Goal: Task Accomplishment & Management: Complete application form

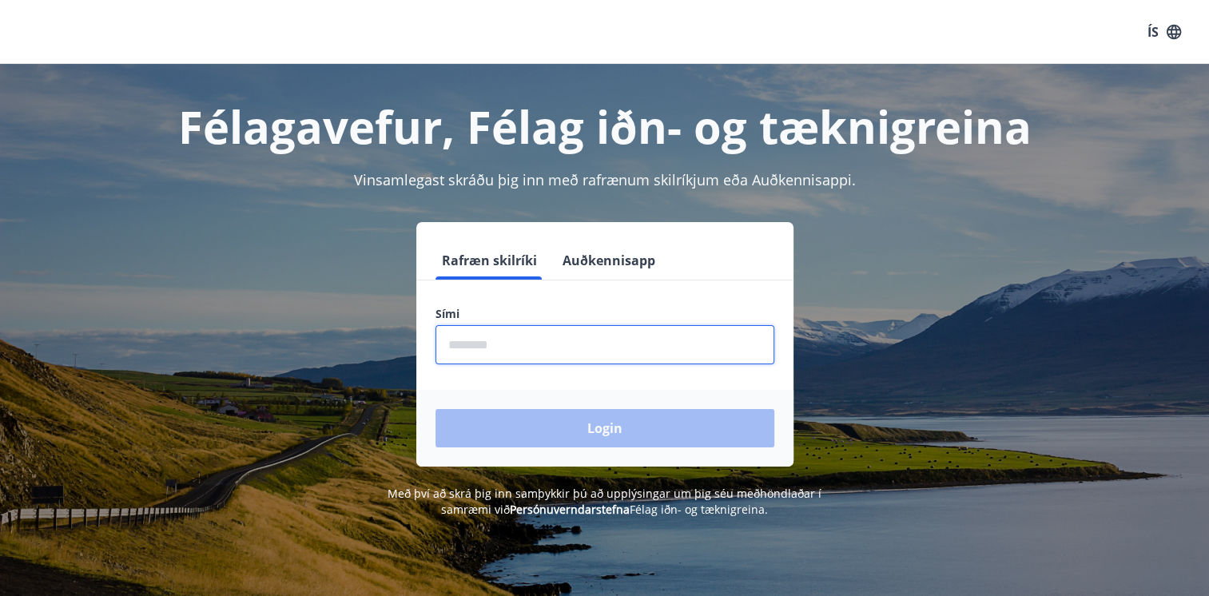
click at [526, 343] on input "phone" at bounding box center [604, 344] width 339 height 39
type input "********"
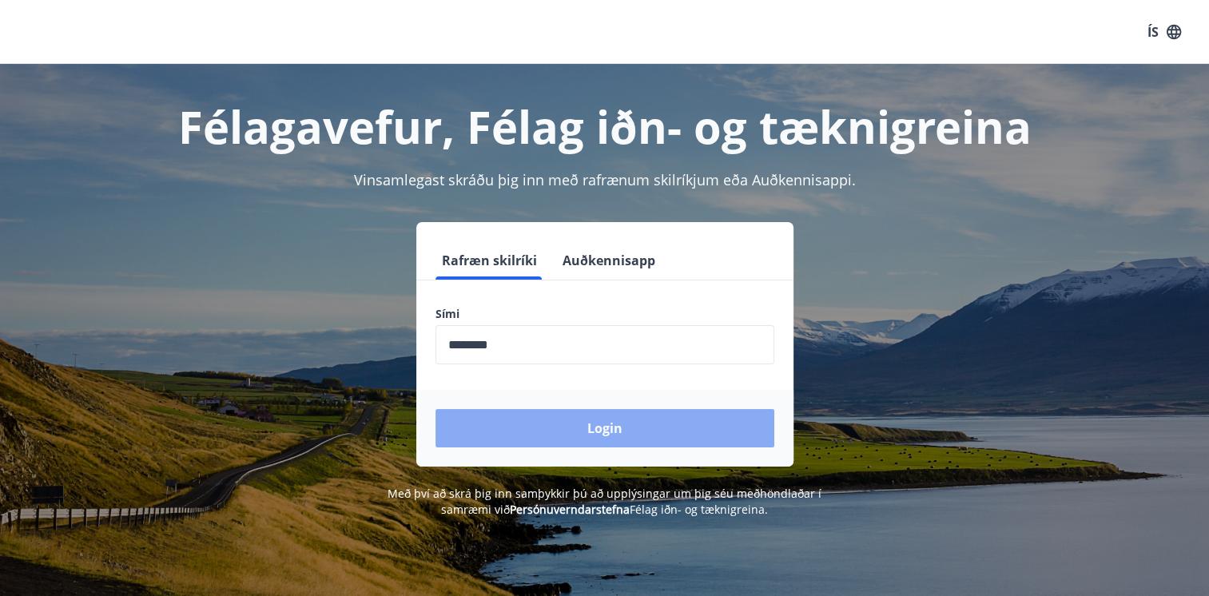
click at [559, 425] on button "Login" at bounding box center [604, 428] width 339 height 38
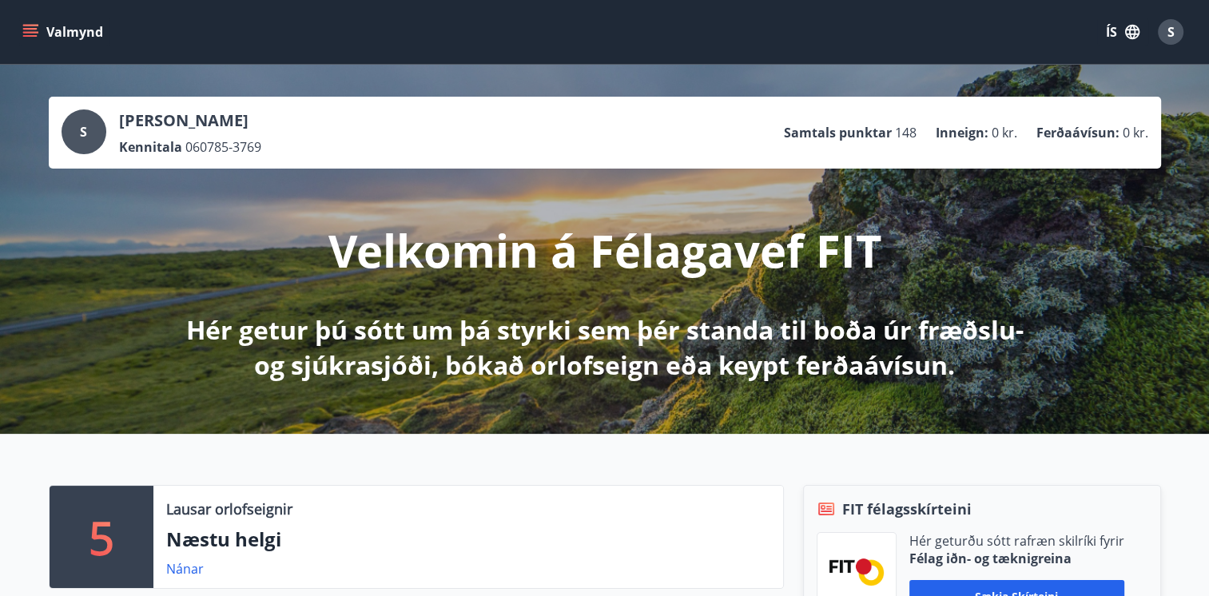
click at [26, 24] on icon "menu" at bounding box center [30, 32] width 16 height 16
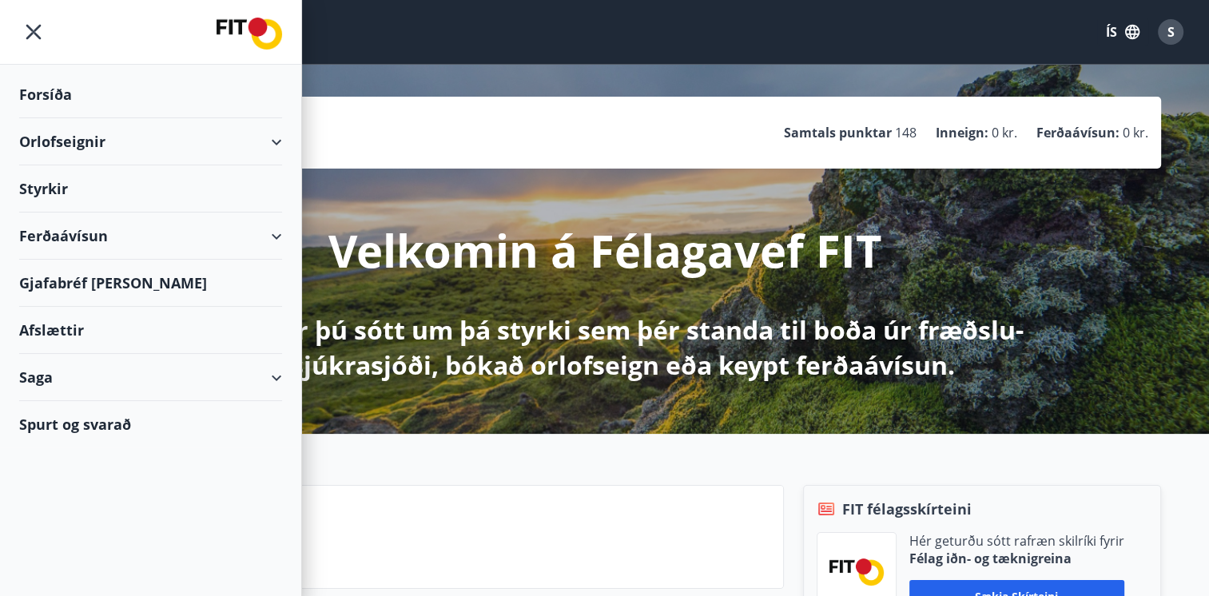
click at [39, 369] on div "Saga" at bounding box center [150, 377] width 263 height 47
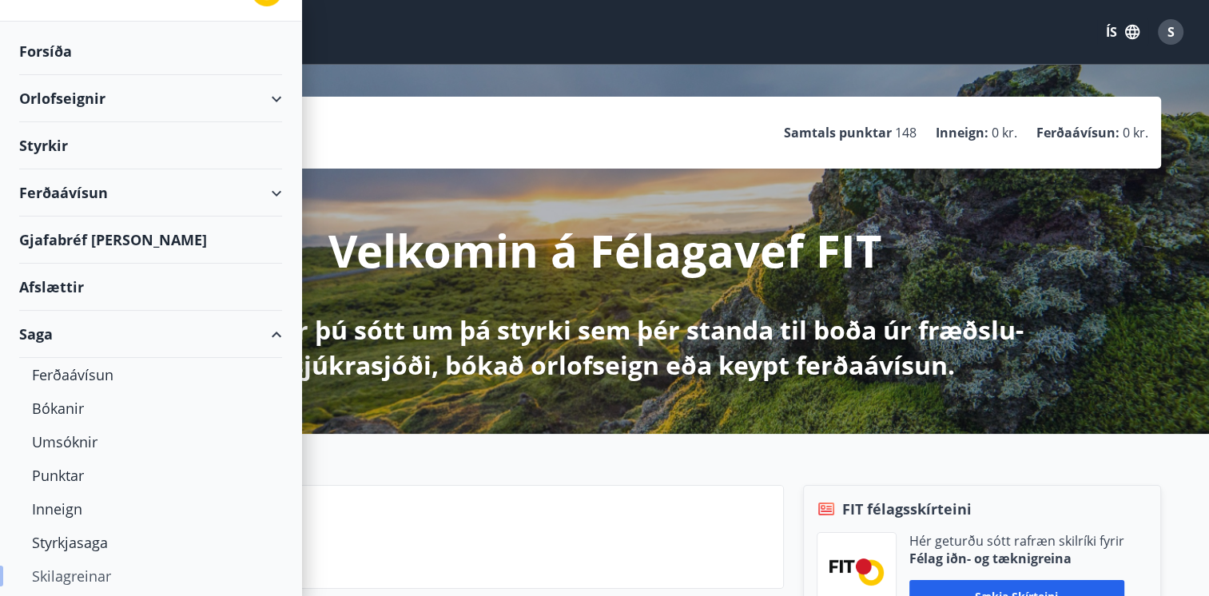
scroll to position [85, 0]
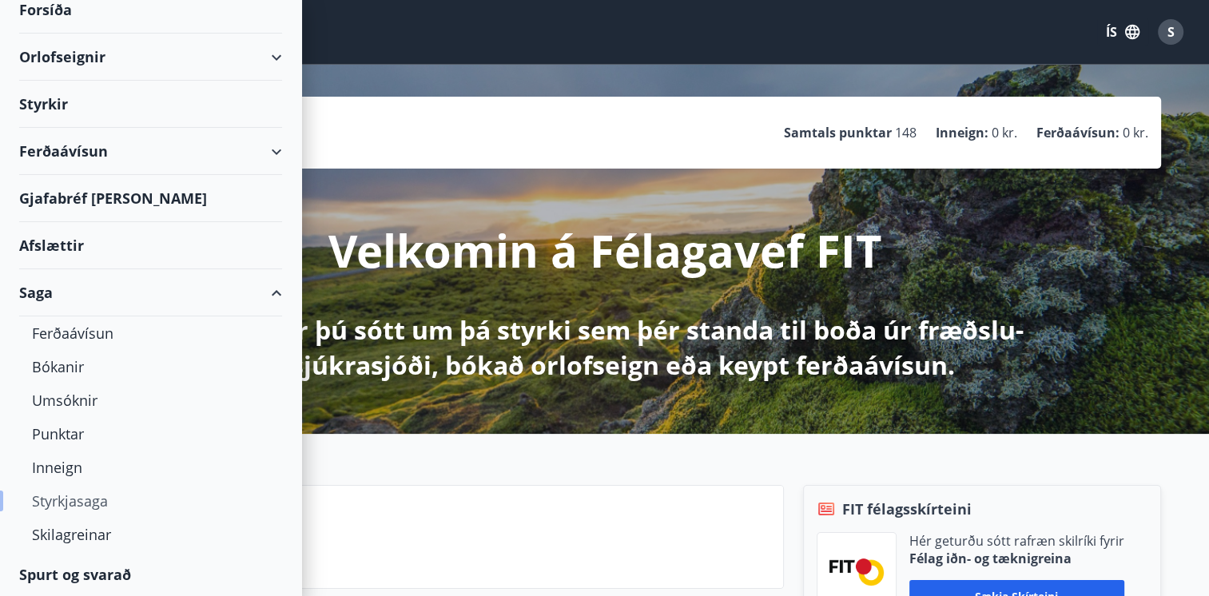
click at [93, 505] on div "Styrkjasaga" at bounding box center [150, 501] width 237 height 34
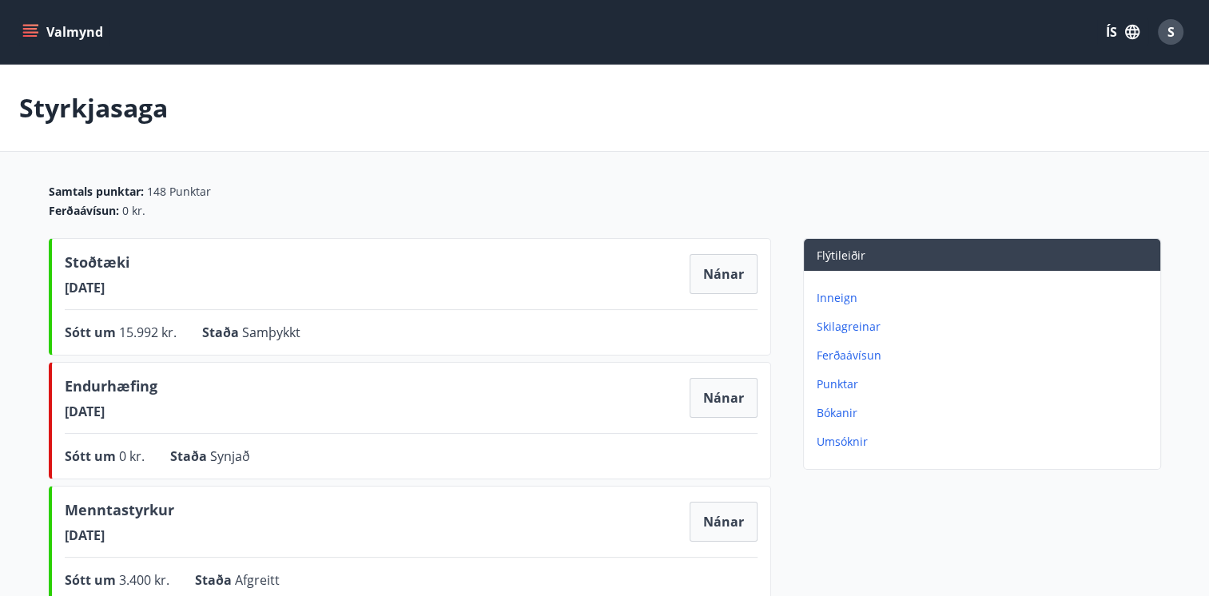
click at [29, 30] on icon "menu" at bounding box center [30, 32] width 16 height 16
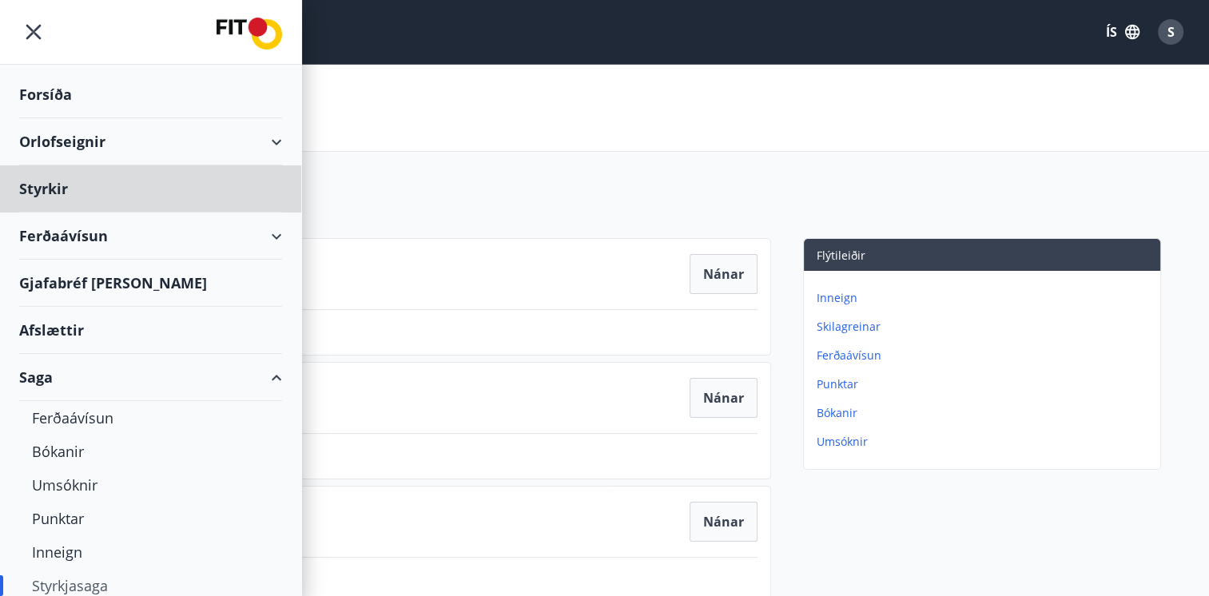
click at [63, 91] on div "Forsíða" at bounding box center [150, 94] width 263 height 47
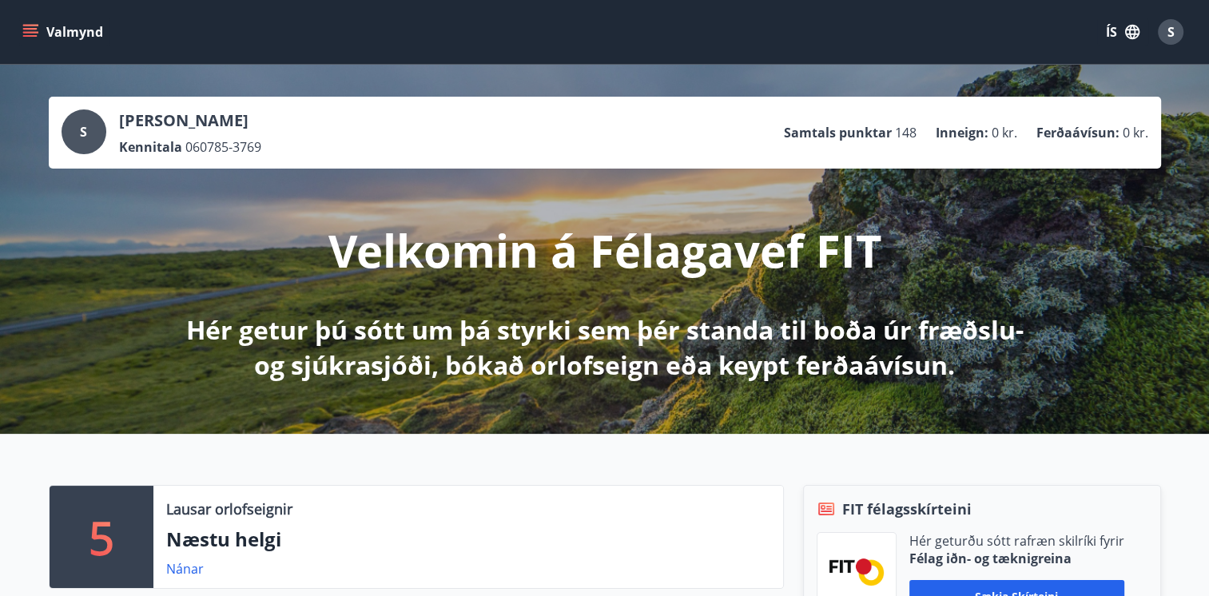
click at [28, 30] on icon "menu" at bounding box center [30, 32] width 16 height 16
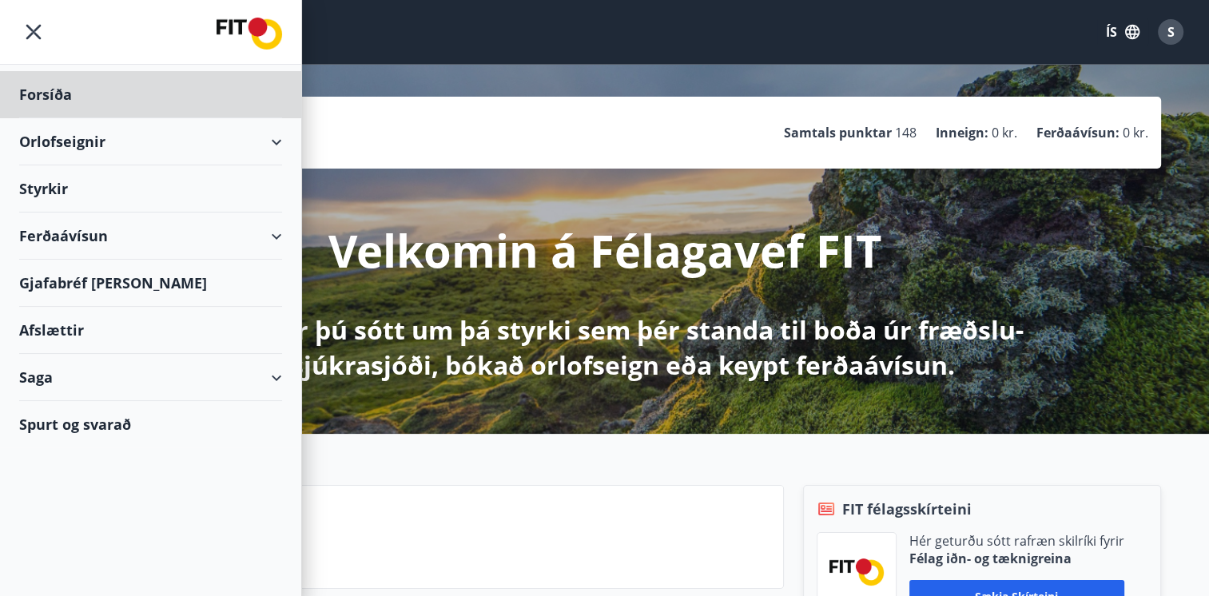
click at [40, 189] on div "Styrkir" at bounding box center [150, 188] width 263 height 47
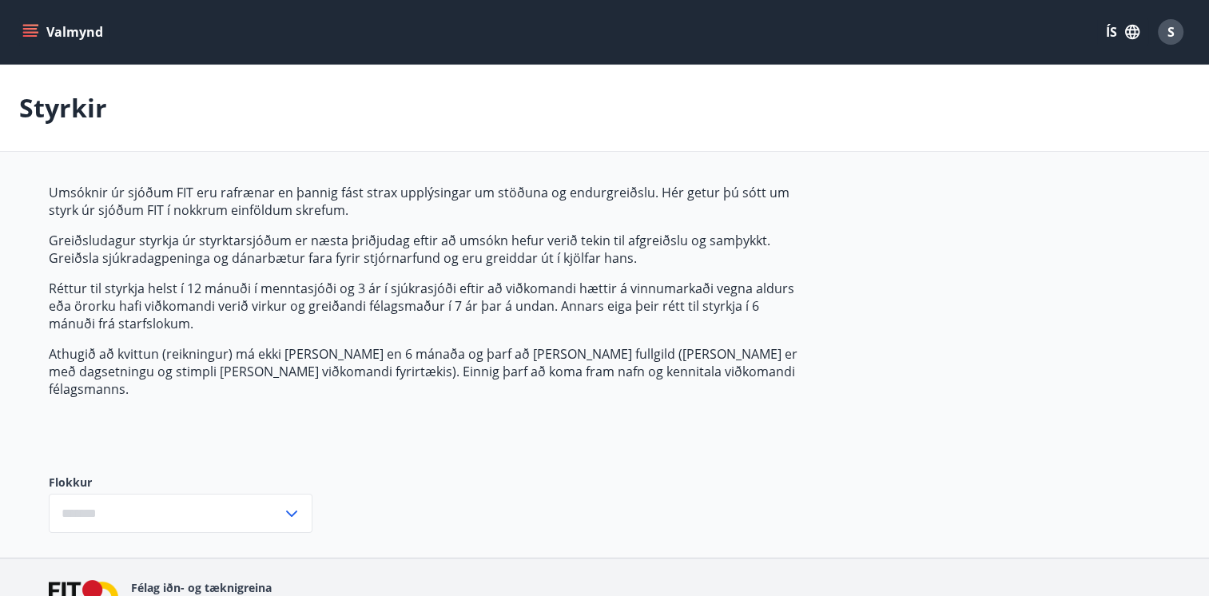
type input "***"
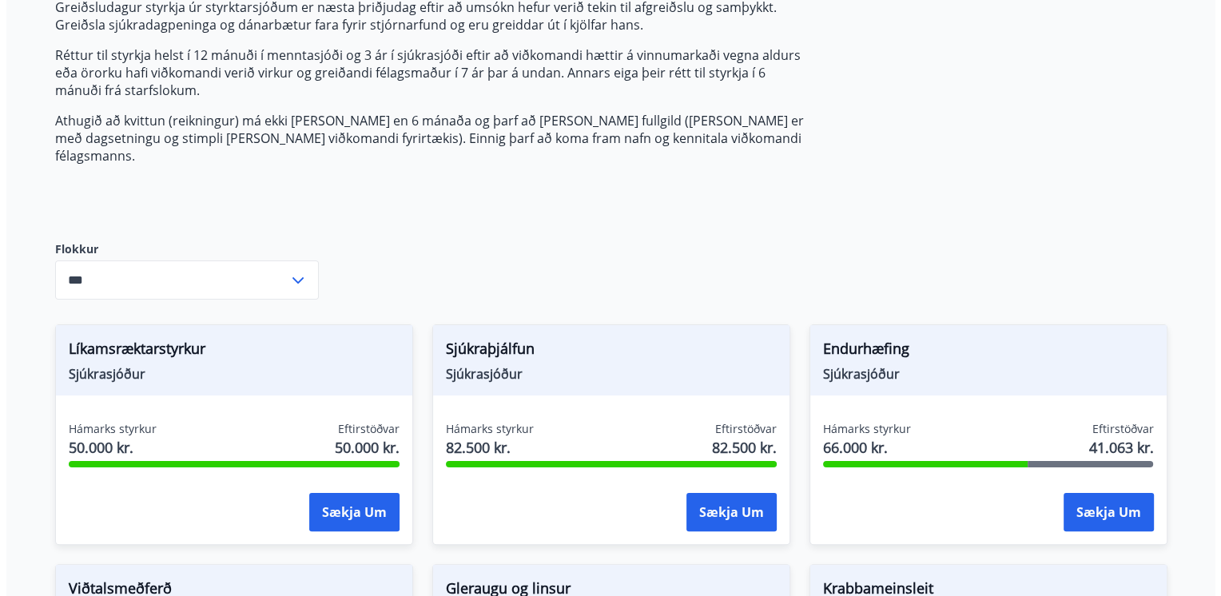
scroll to position [320, 0]
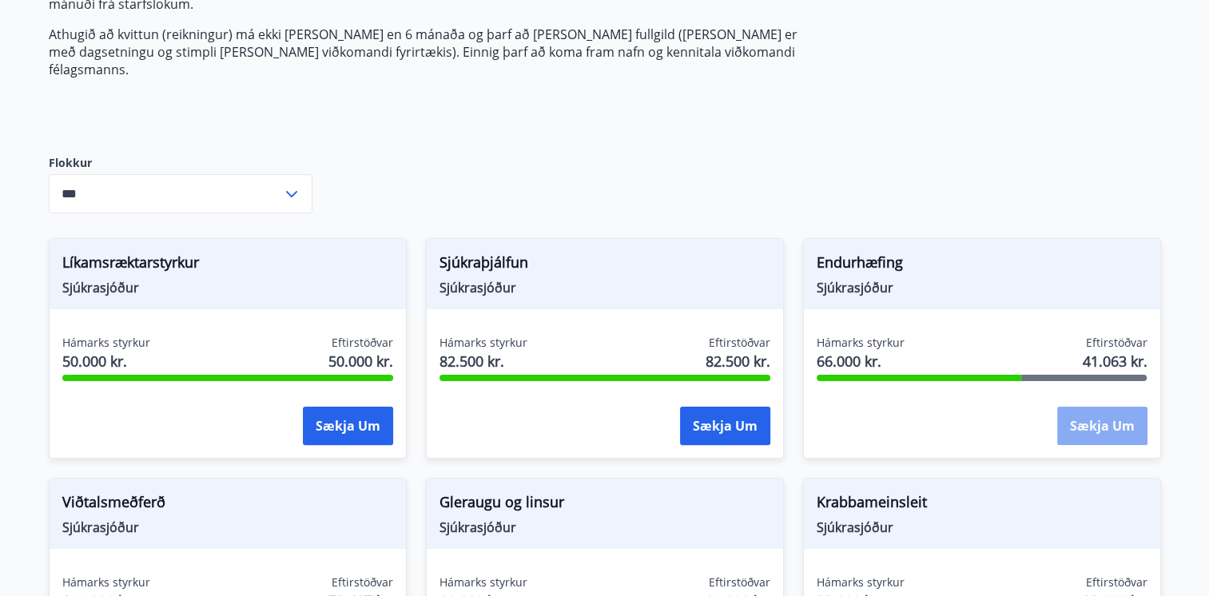
click at [1115, 407] on button "Sækja um" at bounding box center [1102, 426] width 90 height 38
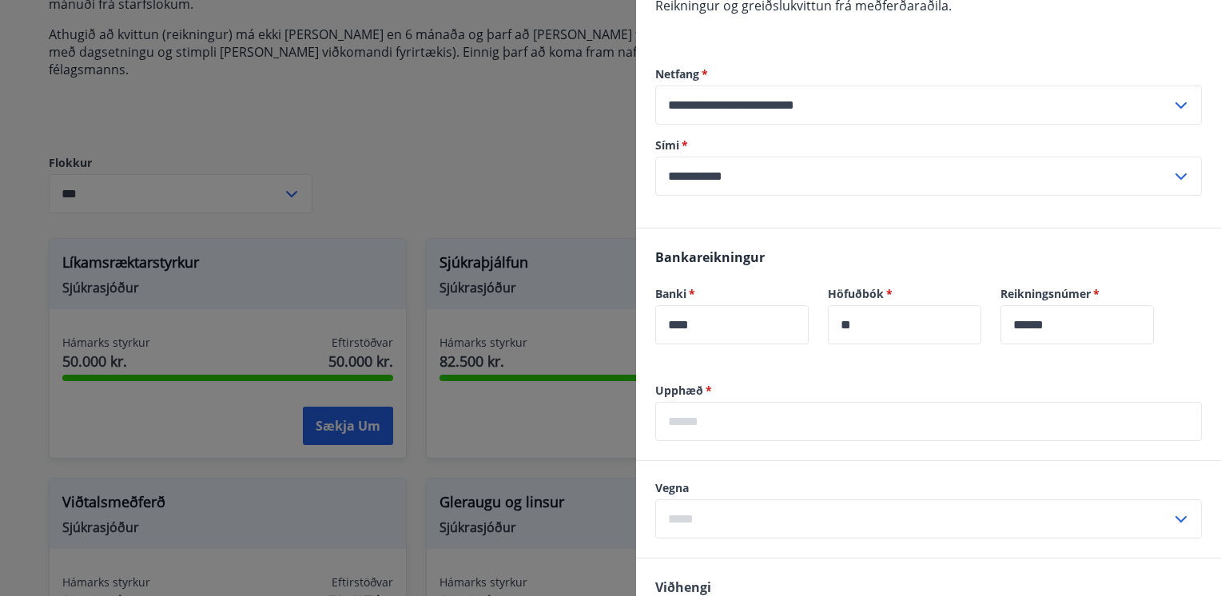
scroll to position [508, 0]
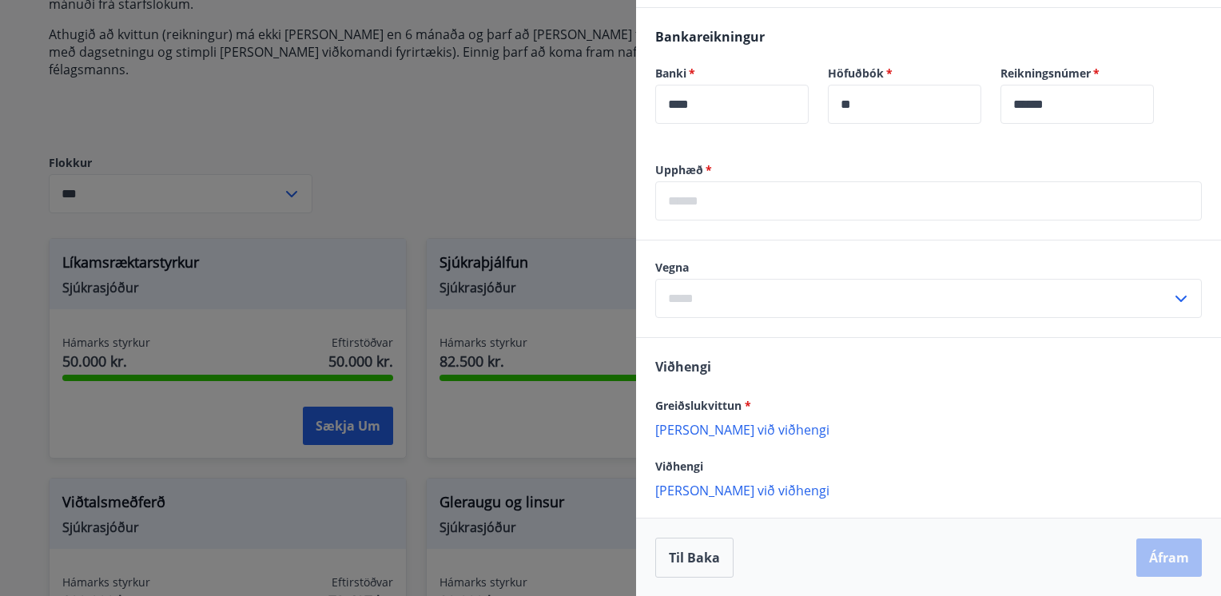
click at [805, 201] on input "text" at bounding box center [928, 200] width 546 height 39
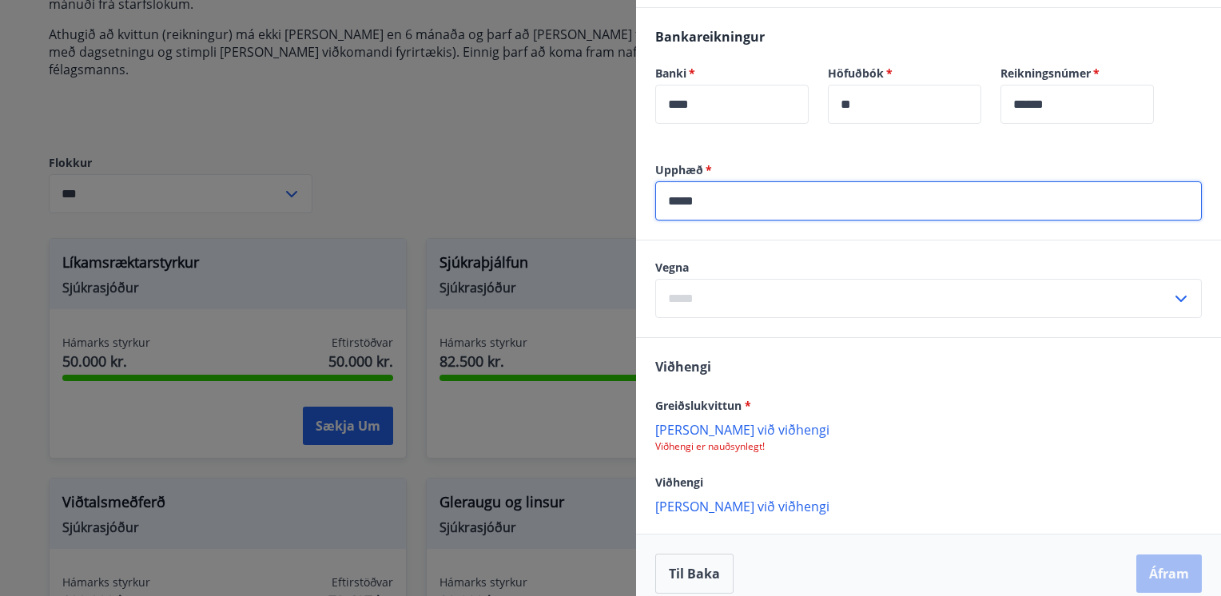
type input "*****"
click at [1171, 292] on icon at bounding box center [1180, 298] width 19 height 19
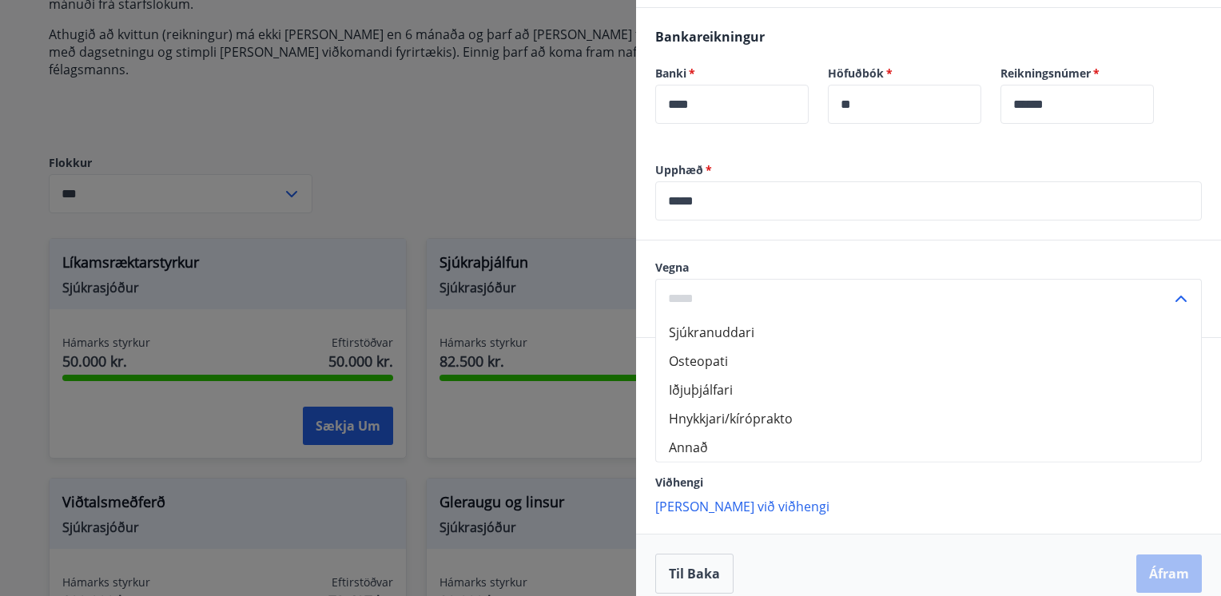
click at [722, 420] on li "Hnykkjari/kíróprakto" at bounding box center [928, 418] width 545 height 29
type input "**********"
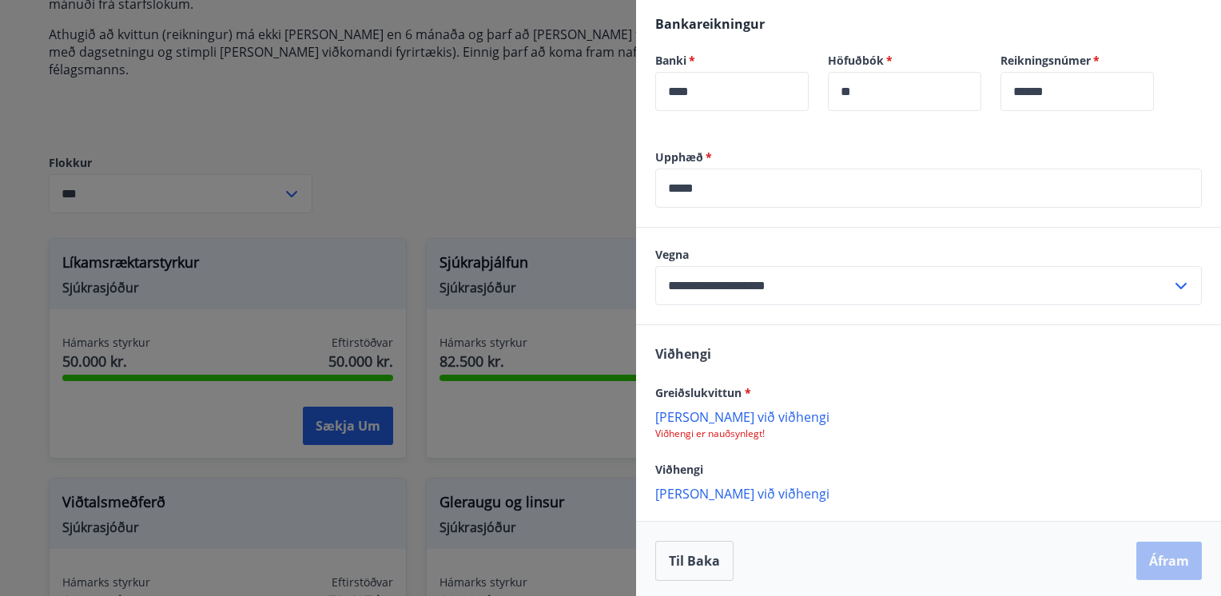
scroll to position [524, 0]
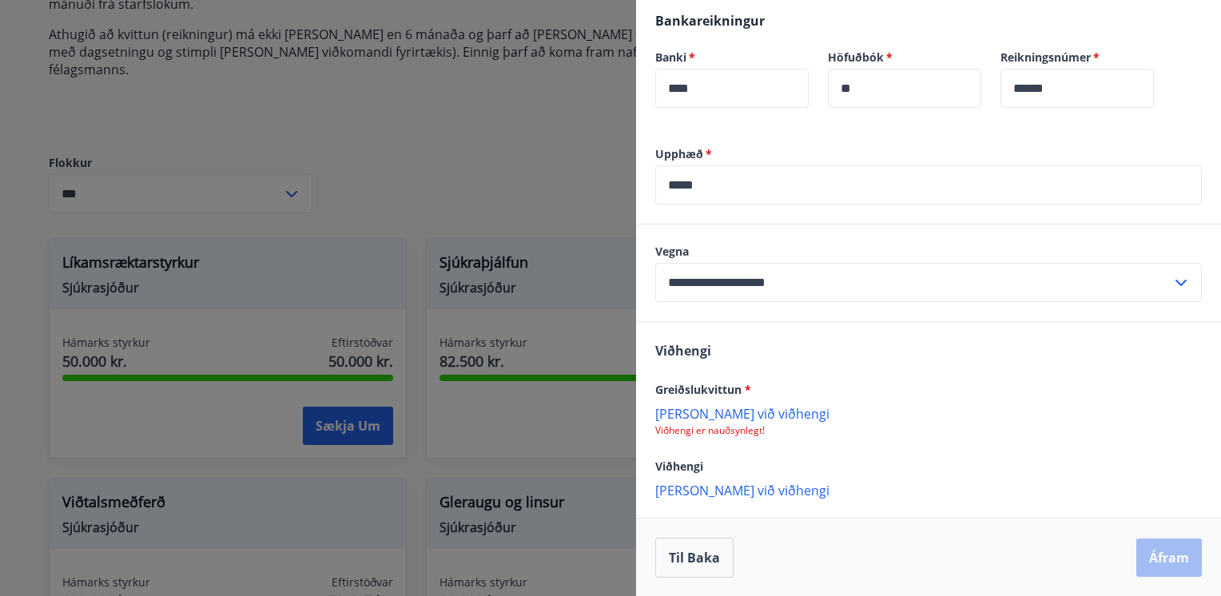
click at [709, 413] on p "[PERSON_NAME] við viðhengi" at bounding box center [928, 413] width 546 height 16
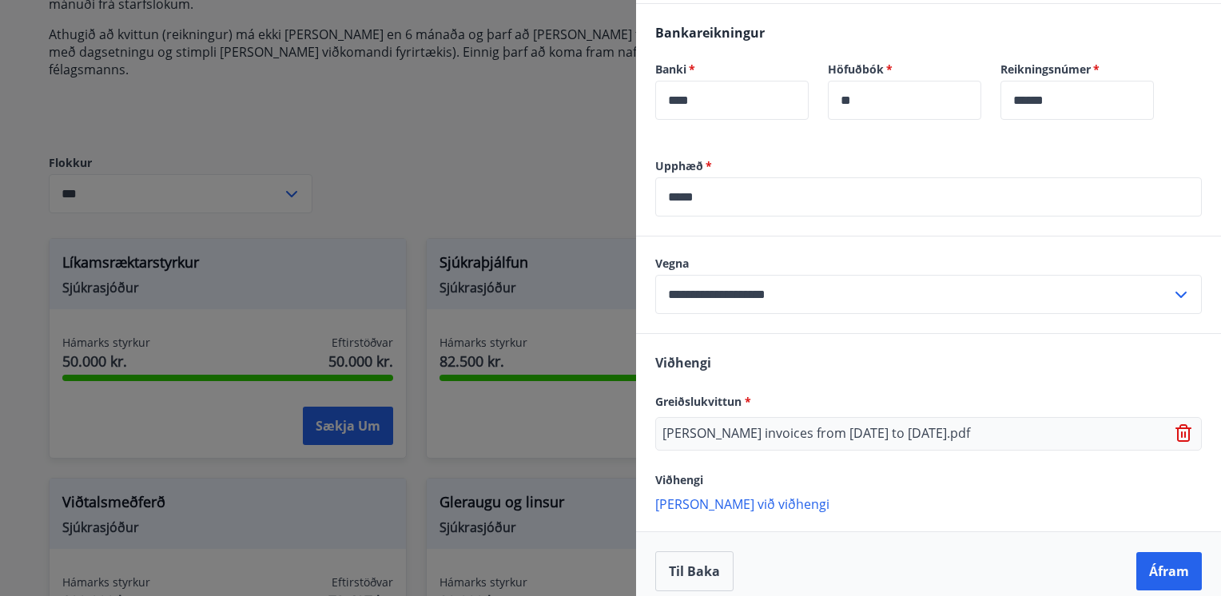
scroll to position [525, 0]
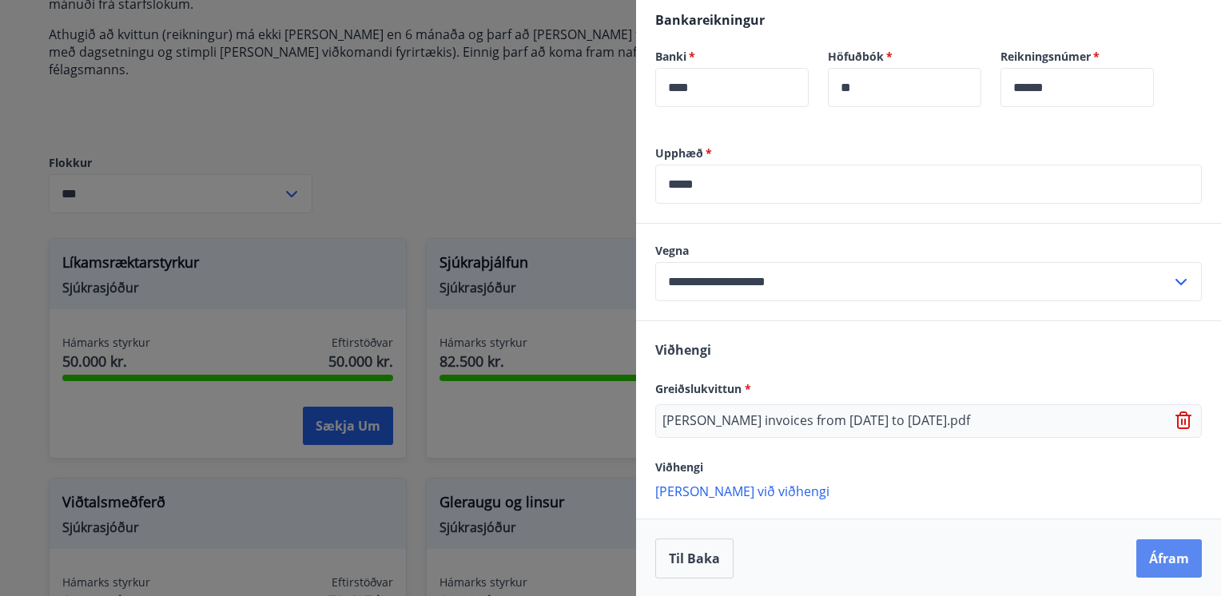
click at [1143, 552] on button "Áfram" at bounding box center [1169, 558] width 66 height 38
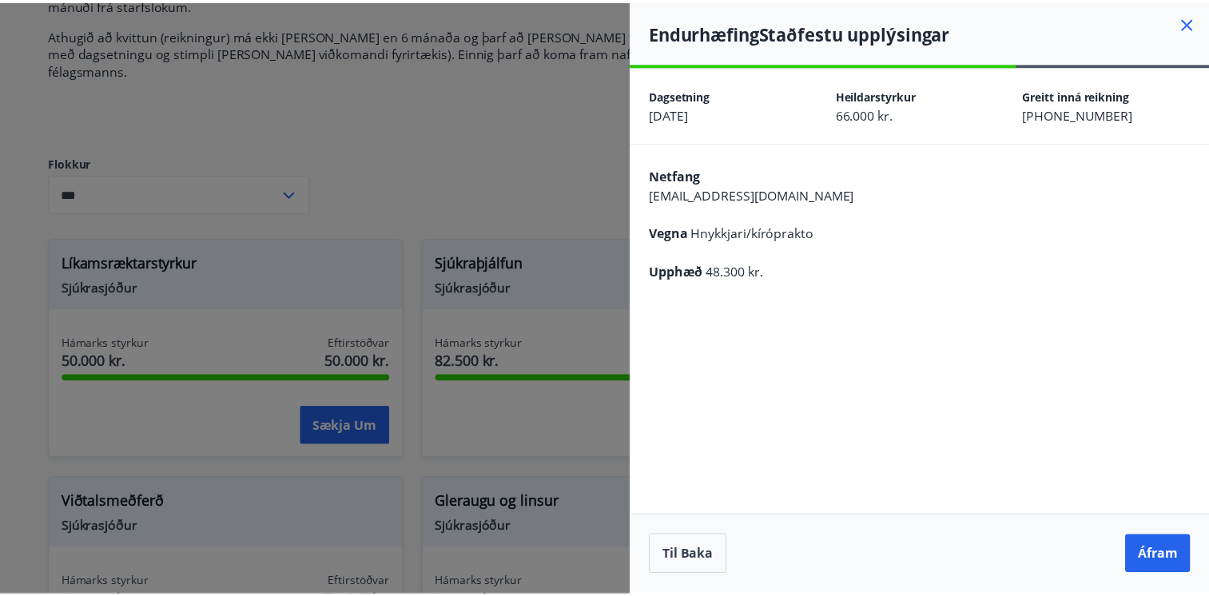
scroll to position [0, 0]
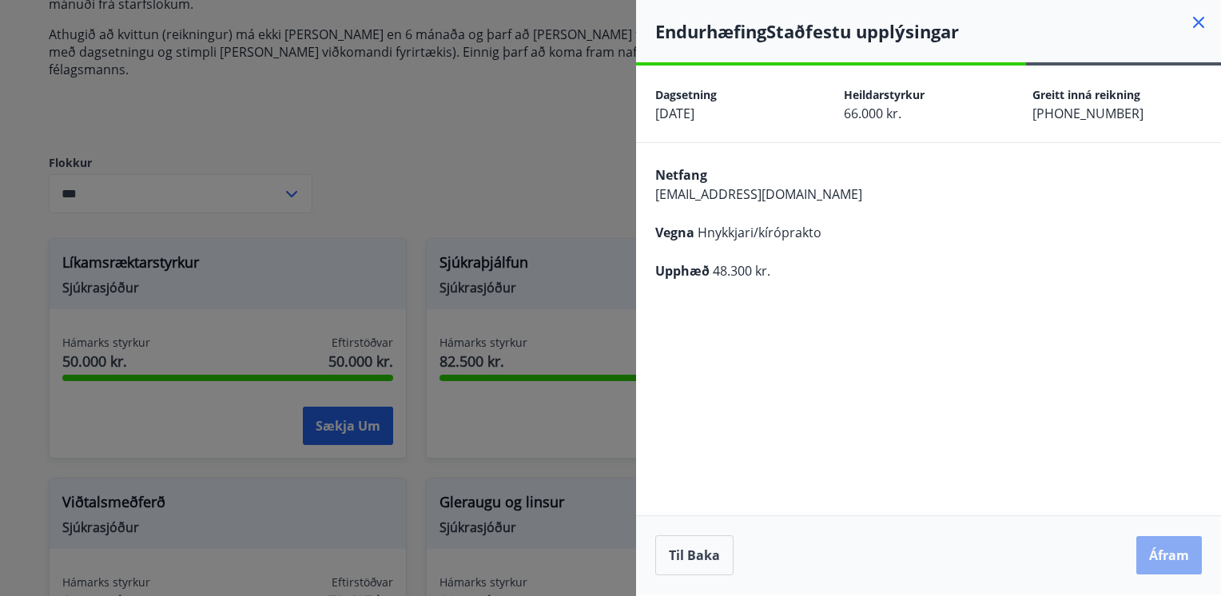
click at [1154, 549] on button "Áfram" at bounding box center [1169, 555] width 66 height 38
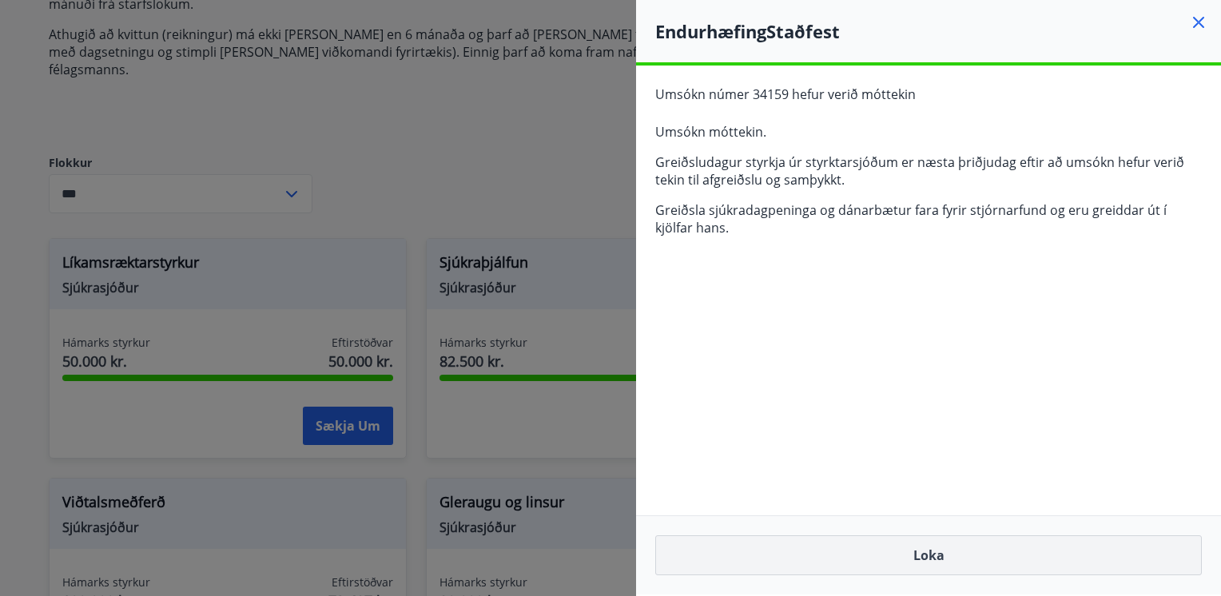
click at [931, 553] on button "Loka" at bounding box center [928, 555] width 546 height 40
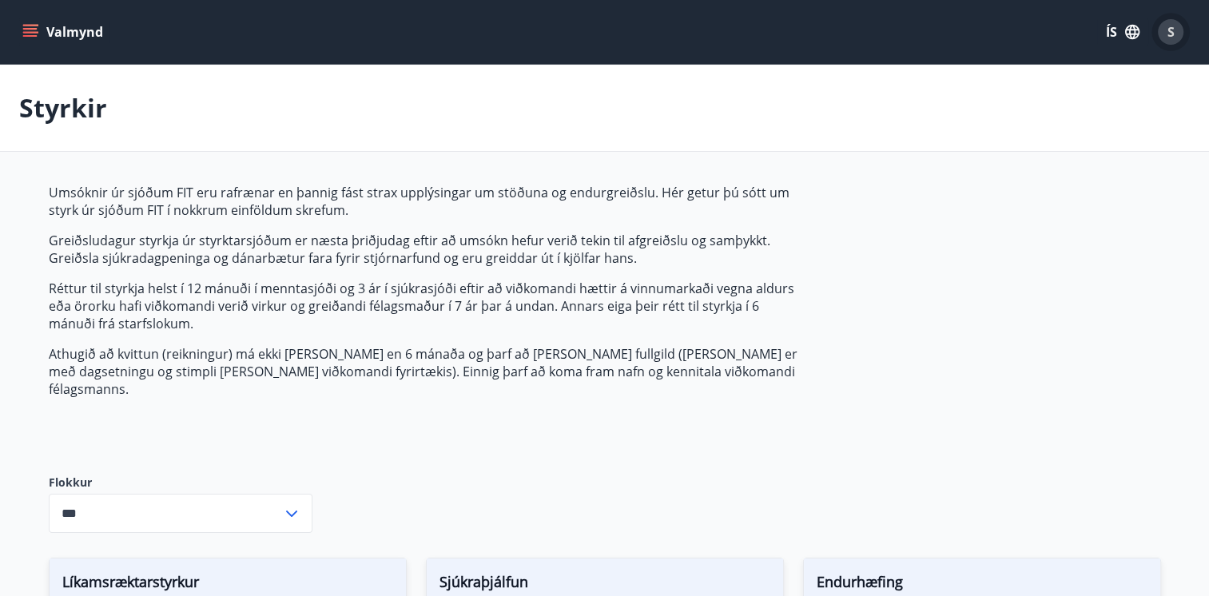
click at [1161, 34] on div "S" at bounding box center [1171, 32] width 26 height 26
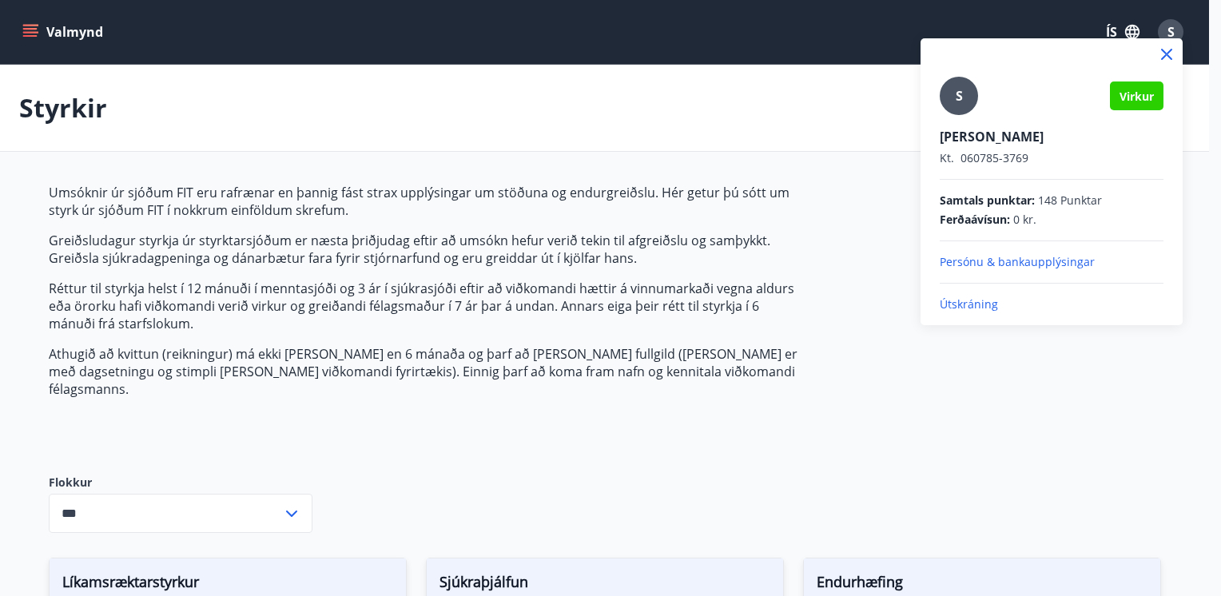
click at [38, 38] on div at bounding box center [610, 298] width 1221 height 596
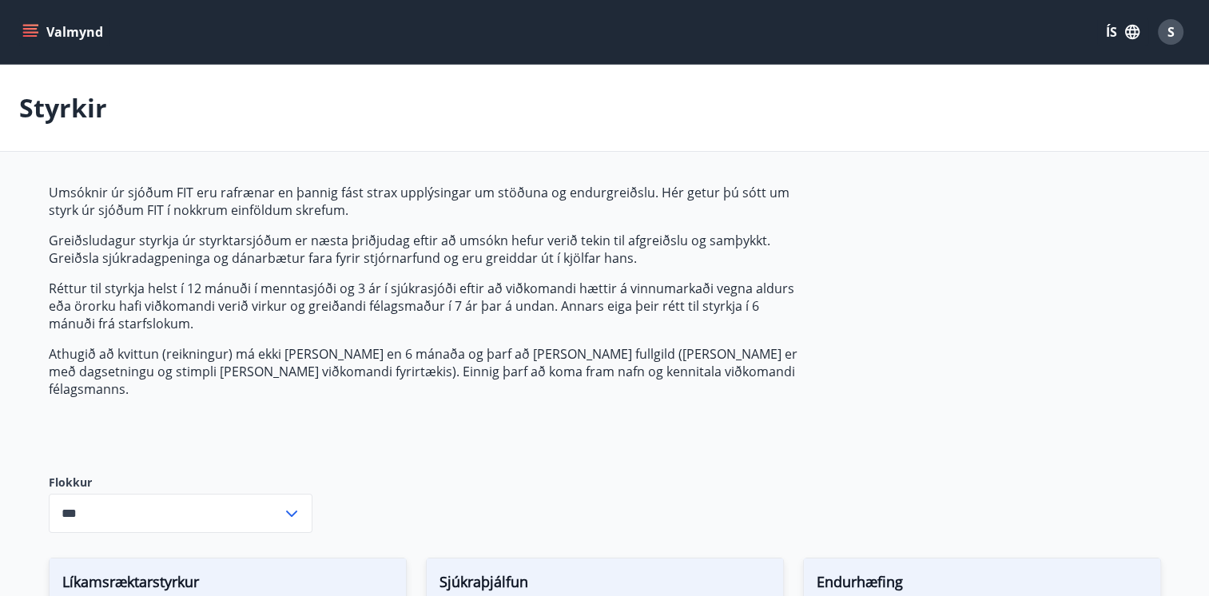
click at [29, 34] on icon "menu" at bounding box center [30, 32] width 16 height 16
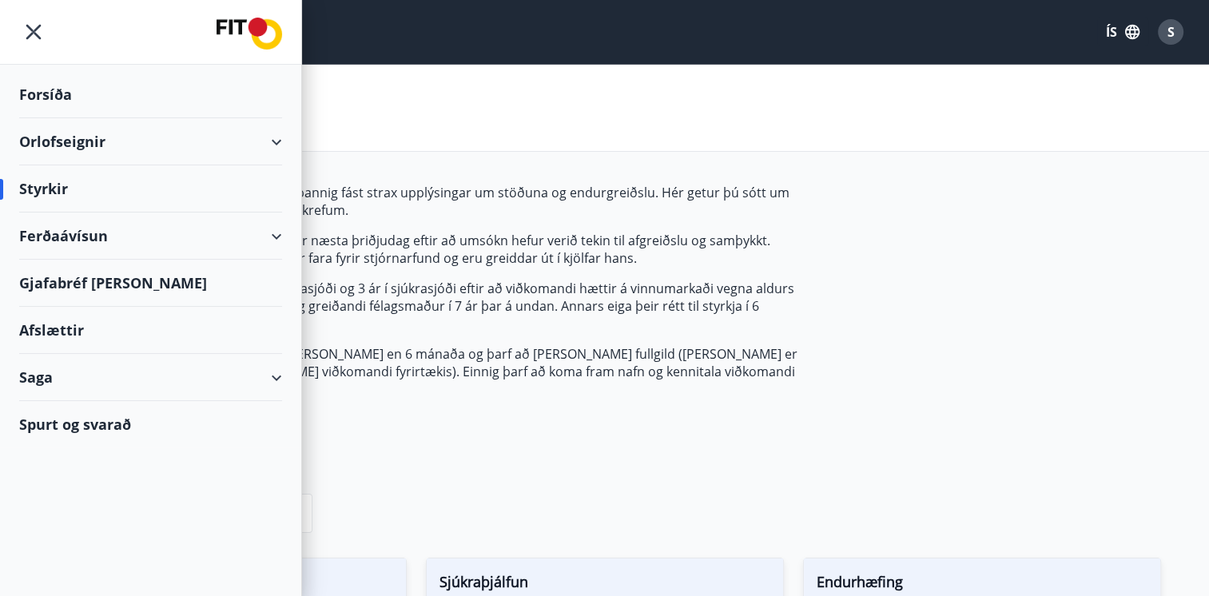
click at [54, 375] on div "Saga" at bounding box center [150, 377] width 263 height 47
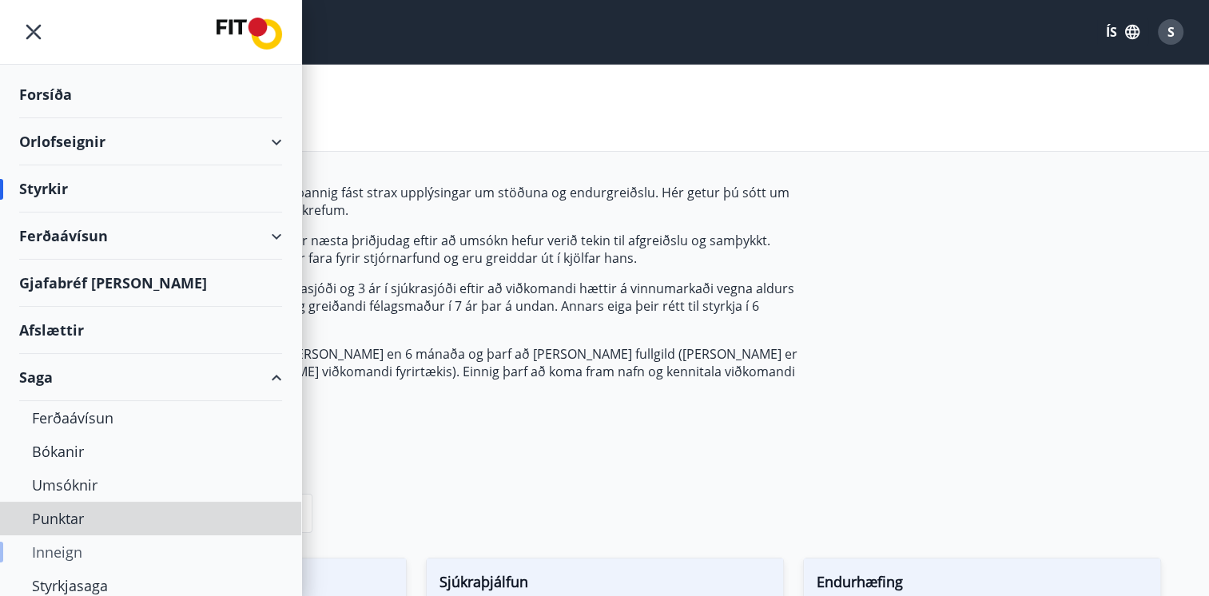
click at [62, 554] on div "Ferðaávísun Bókanir Umsóknir Punktar Inneign Styrkjasaga Skilagreinar" at bounding box center [150, 518] width 301 height 235
click at [60, 578] on div "Styrkjasaga" at bounding box center [150, 586] width 237 height 34
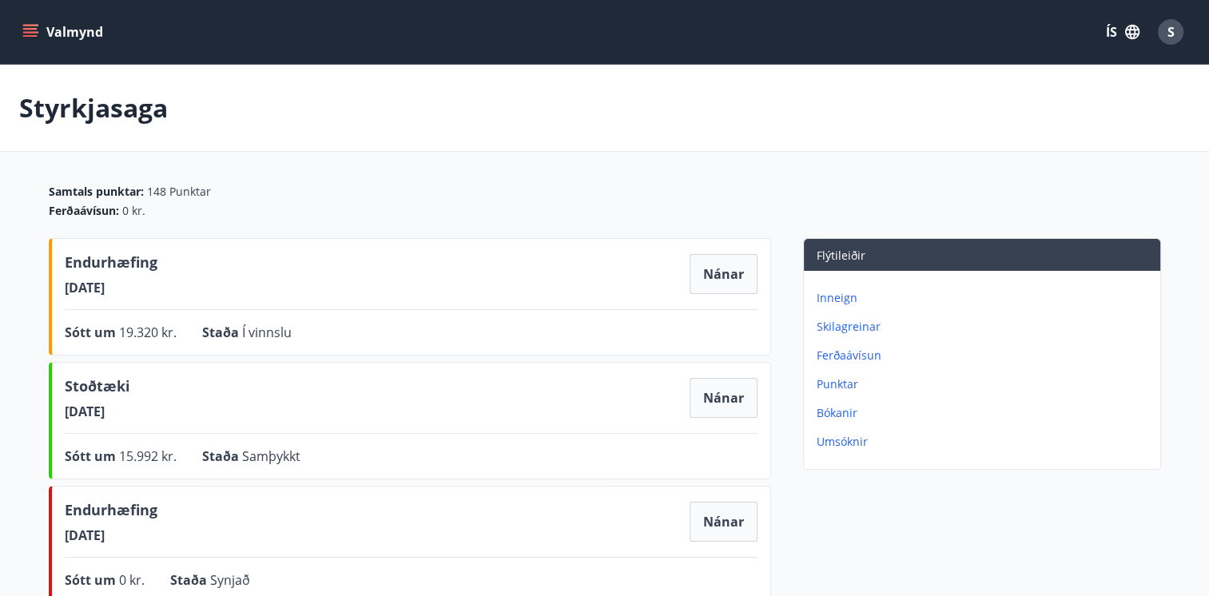
click at [1178, 27] on div "S" at bounding box center [1171, 32] width 26 height 26
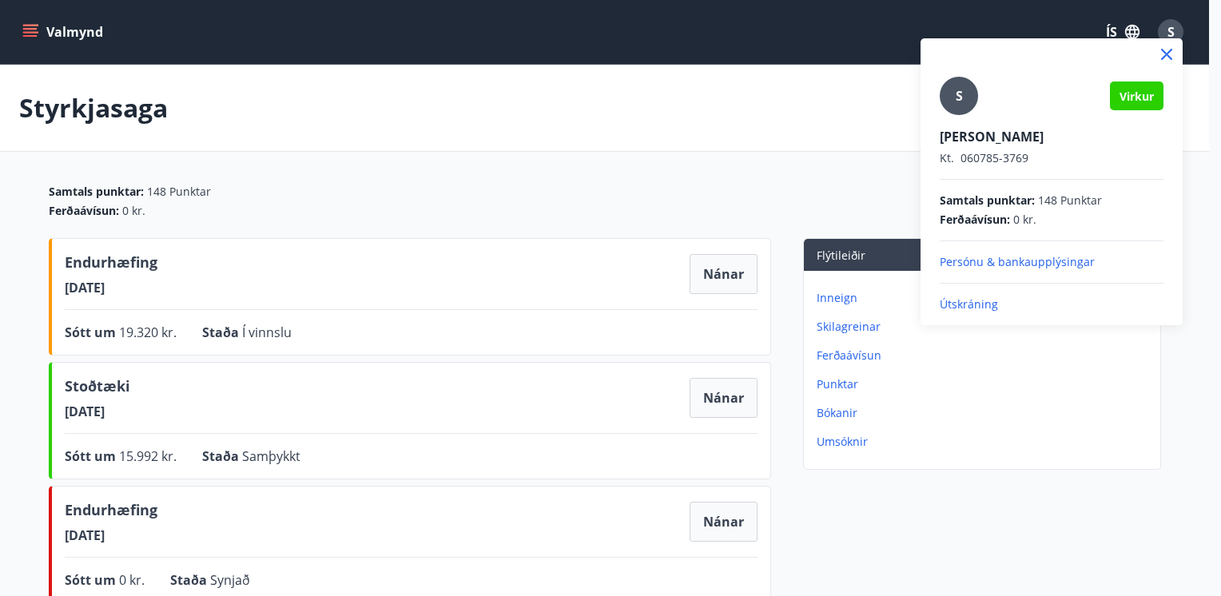
click at [527, 101] on div at bounding box center [610, 298] width 1221 height 596
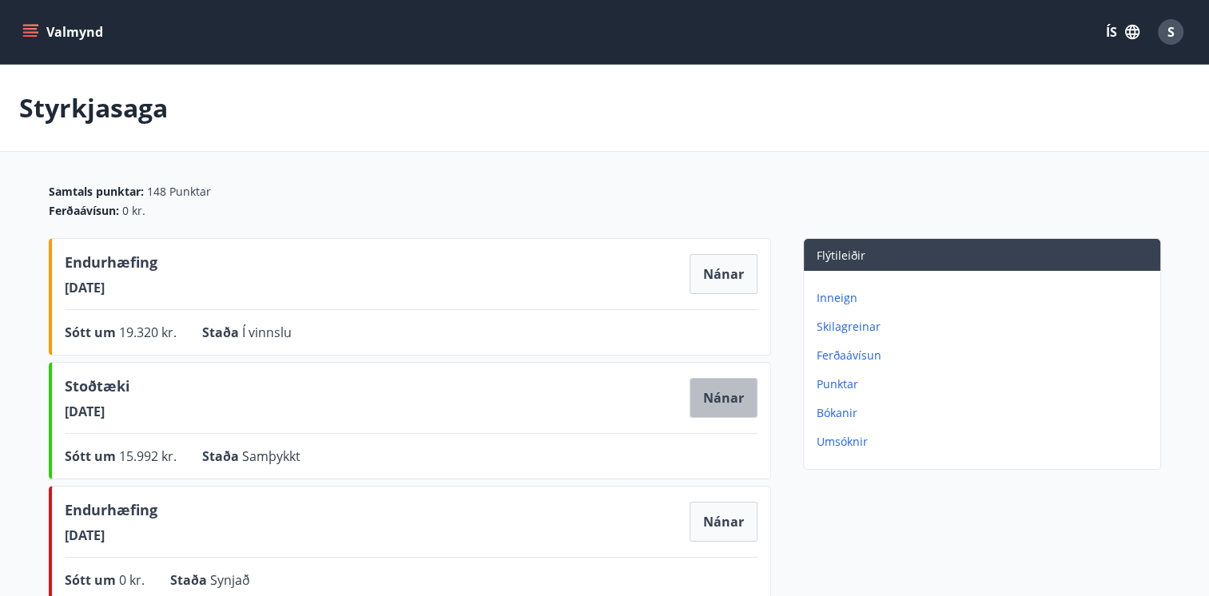
click at [708, 383] on button "Nánar" at bounding box center [723, 398] width 68 height 40
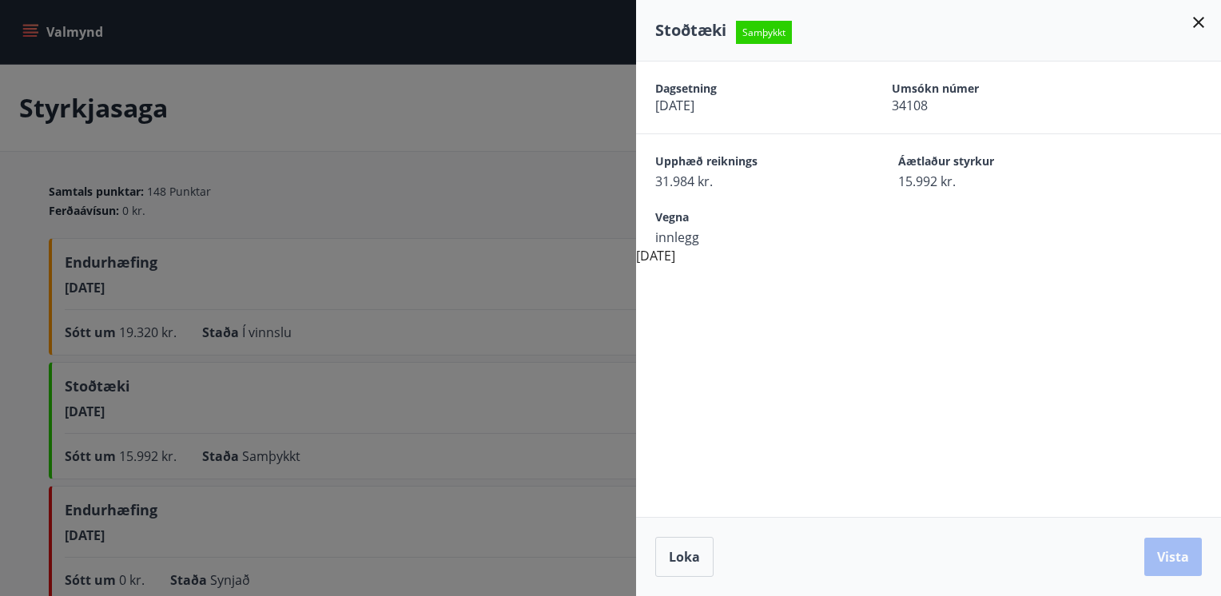
click at [1200, 18] on icon at bounding box center [1198, 22] width 19 height 19
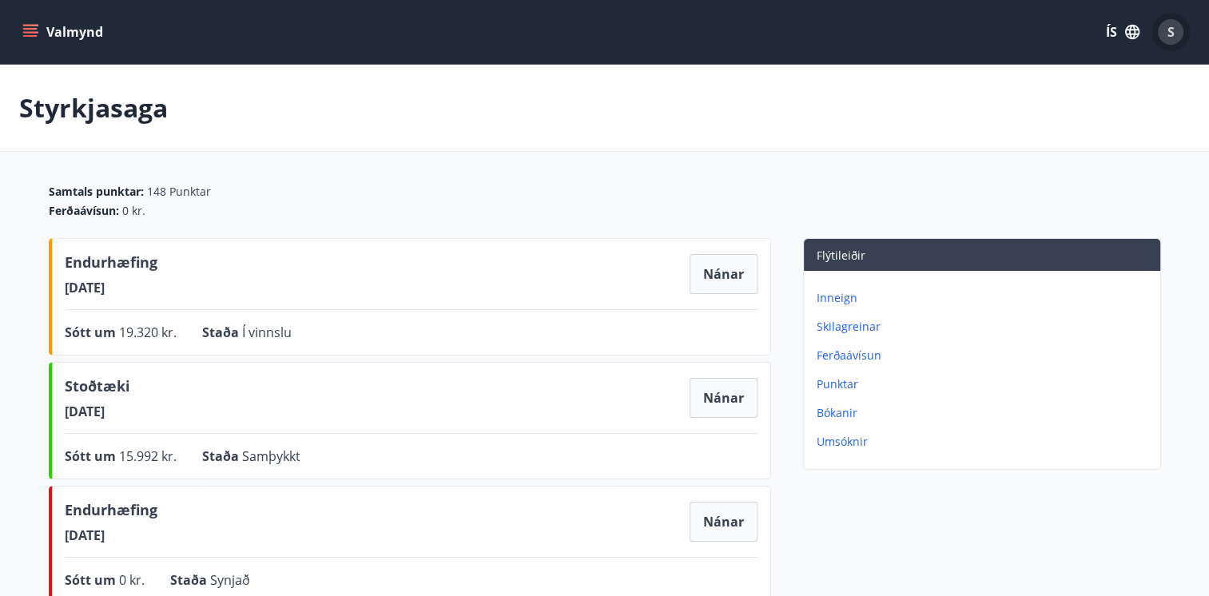
click at [1178, 30] on div "S" at bounding box center [1171, 32] width 26 height 26
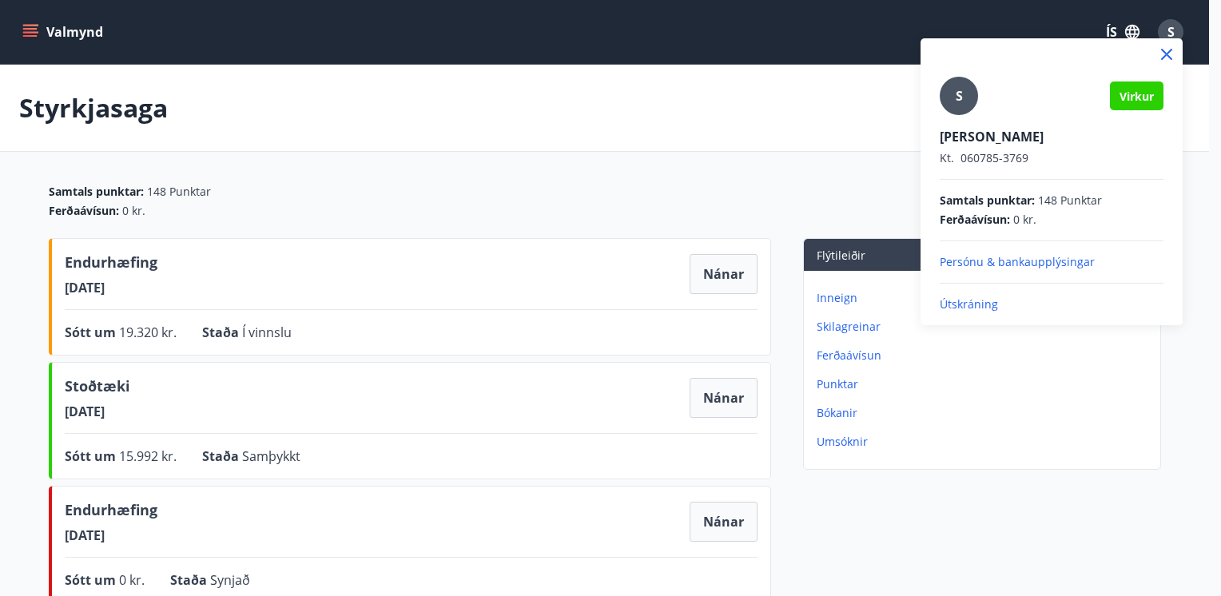
click at [978, 304] on p "Útskráning" at bounding box center [1051, 304] width 224 height 16
